Goal: Navigation & Orientation: Find specific page/section

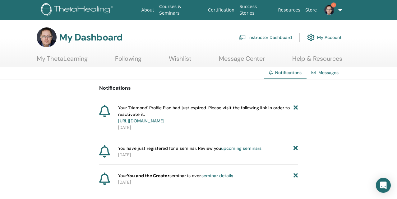
click at [332, 9] on img at bounding box center [329, 10] width 10 height 10
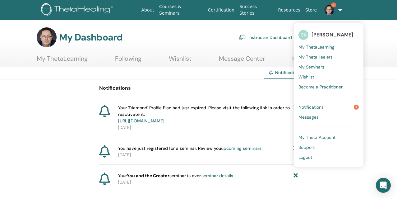
click at [316, 110] on span "Notifications" at bounding box center [310, 107] width 25 height 6
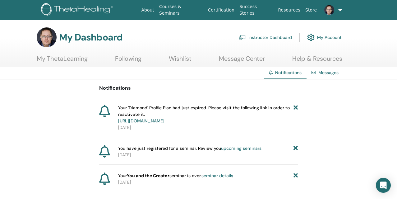
click at [250, 42] on link "Instructor Dashboard" at bounding box center [264, 37] width 53 height 14
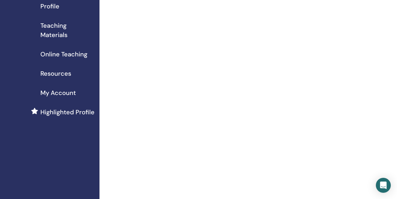
scroll to position [90, 0]
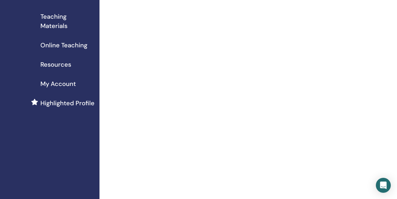
click at [57, 88] on span "My Account" at bounding box center [57, 83] width 35 height 9
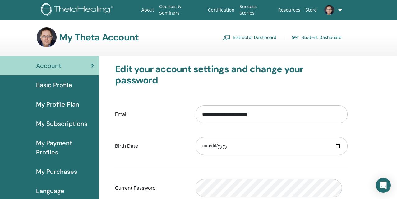
click at [58, 109] on span "My Profile Plan" at bounding box center [57, 103] width 43 height 9
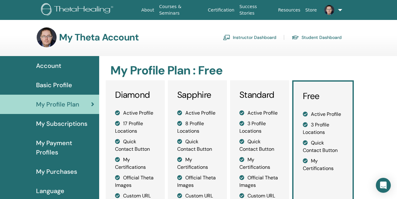
click at [219, 12] on link "Certification" at bounding box center [220, 9] width 31 height 11
